Goal: Transaction & Acquisition: Purchase product/service

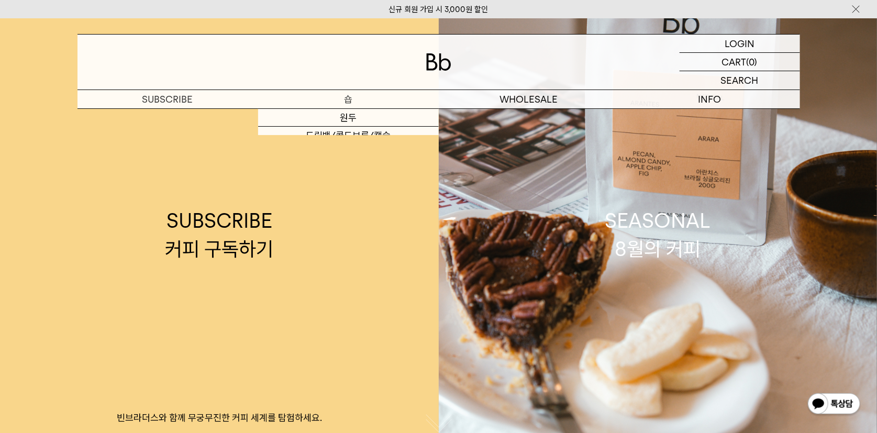
click at [327, 102] on p "숍" at bounding box center [348, 99] width 181 height 18
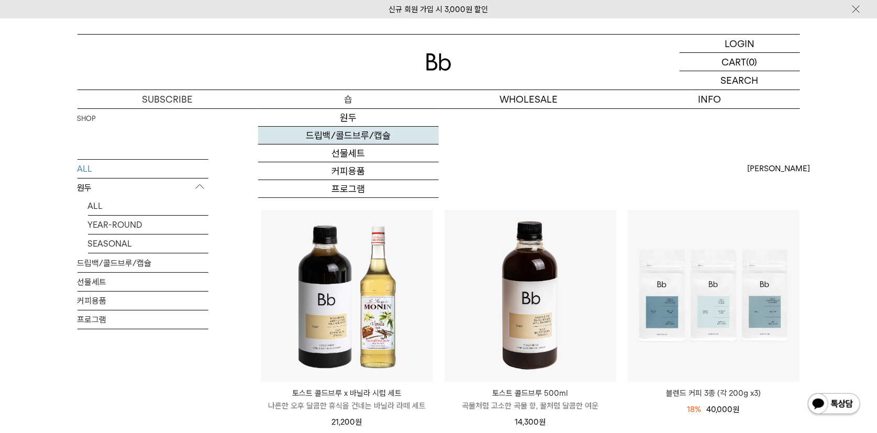
click at [347, 131] on link "드립백/콜드브루/캡슐" at bounding box center [348, 136] width 181 height 18
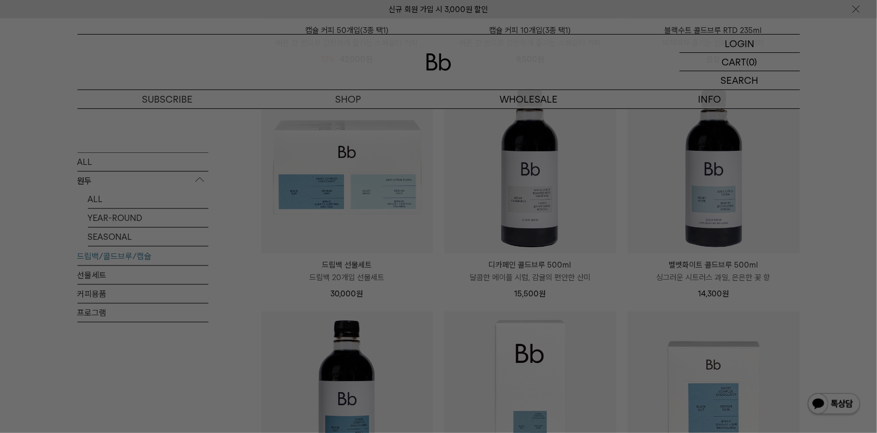
scroll to position [592, 0]
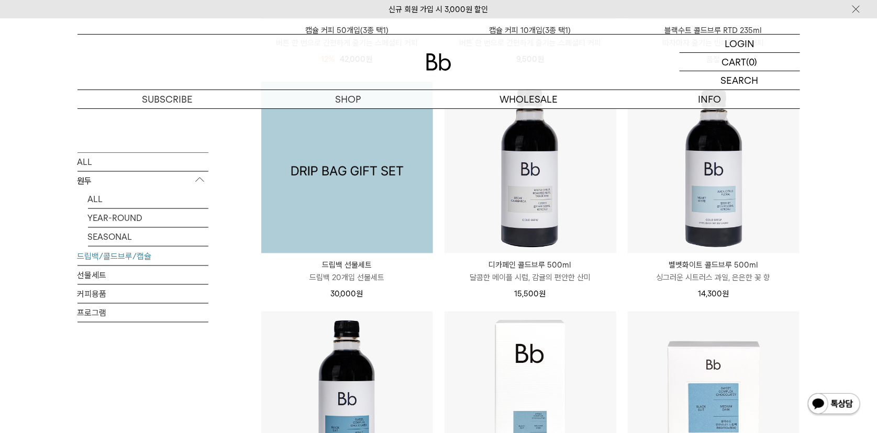
click at [332, 187] on img at bounding box center [347, 168] width 172 height 172
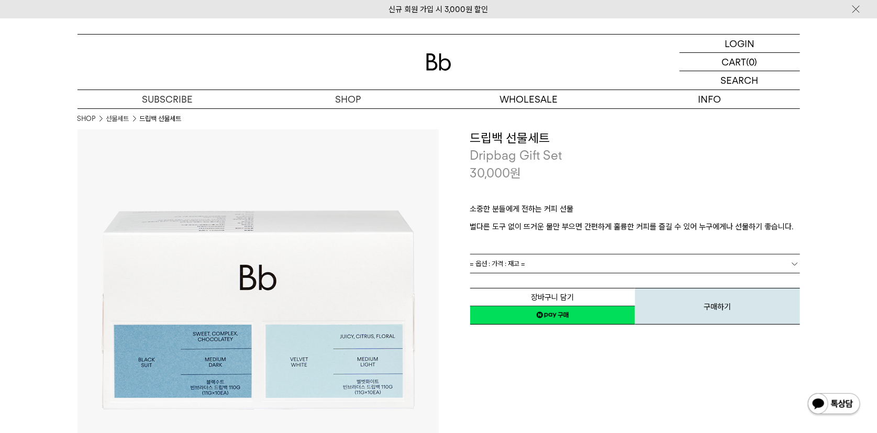
click at [511, 256] on span "= 옵션 : 가격 : 재고 =" at bounding box center [497, 263] width 55 height 18
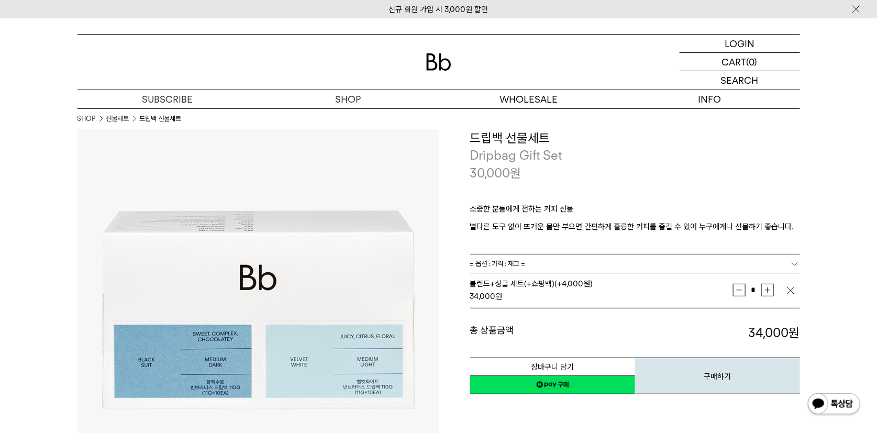
click at [596, 163] on p "Dripbag Gift Set" at bounding box center [635, 156] width 330 height 18
